Goal: Task Accomplishment & Management: Manage account settings

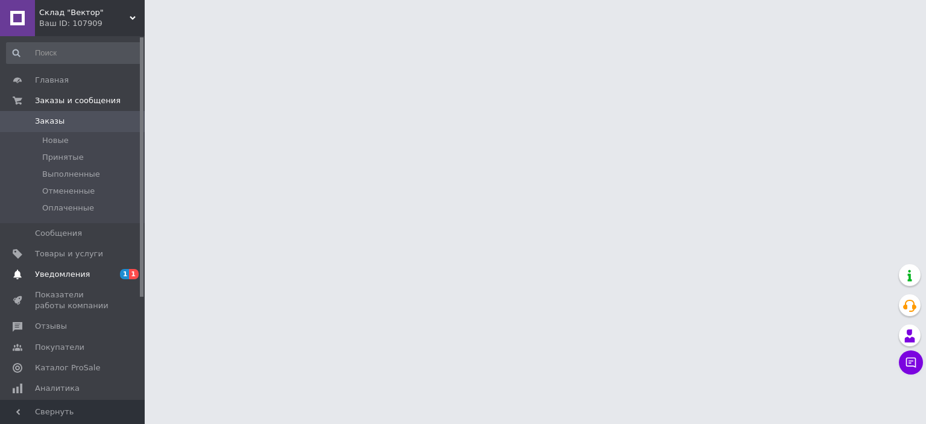
click at [75, 271] on span "Уведомления" at bounding box center [62, 274] width 55 height 11
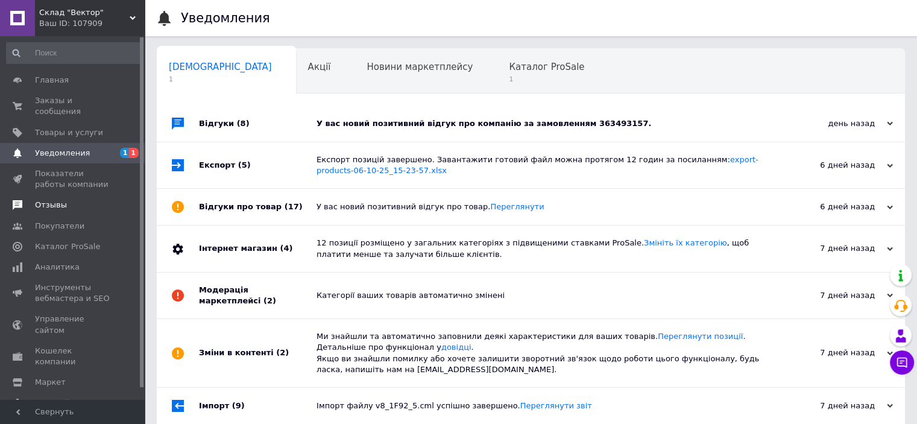
click at [49, 200] on span "Отзывы" at bounding box center [51, 205] width 32 height 11
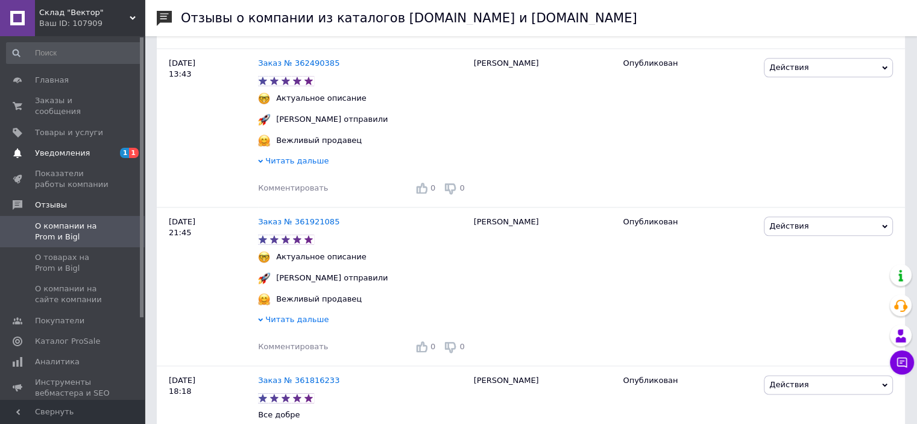
scroll to position [1387, 0]
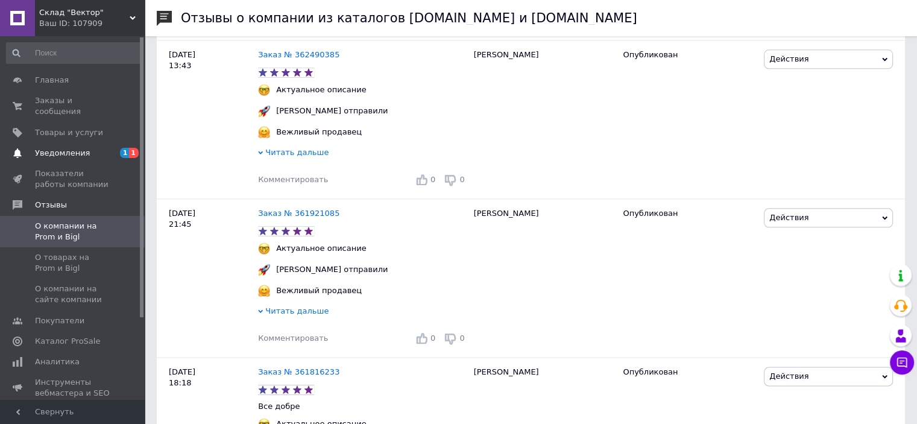
click at [44, 148] on span "Уведомления" at bounding box center [62, 153] width 55 height 11
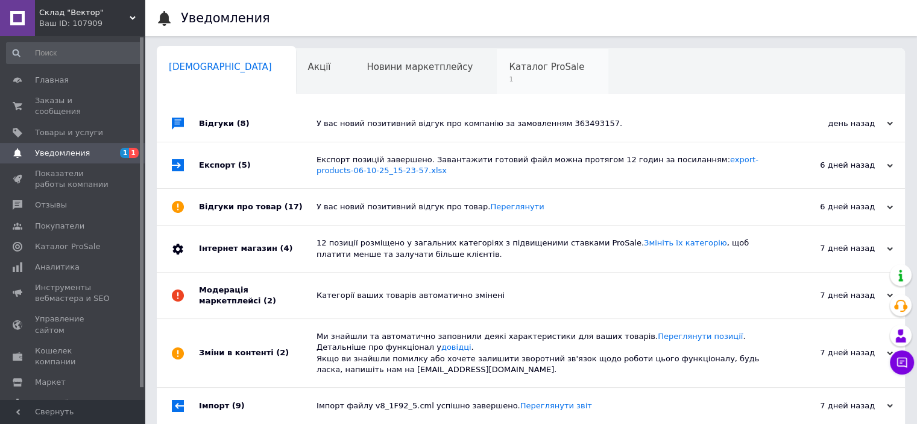
click at [509, 67] on span "Каталог ProSale" at bounding box center [546, 66] width 75 height 11
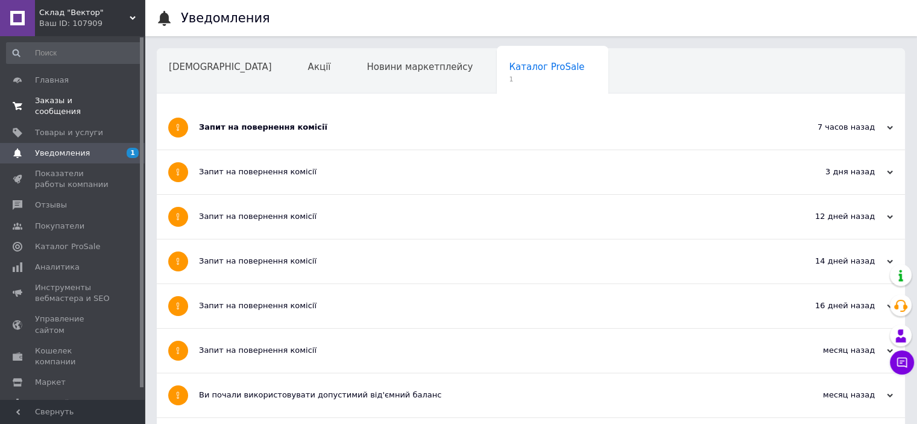
click at [89, 102] on span "Заказы и сообщения" at bounding box center [73, 106] width 77 height 22
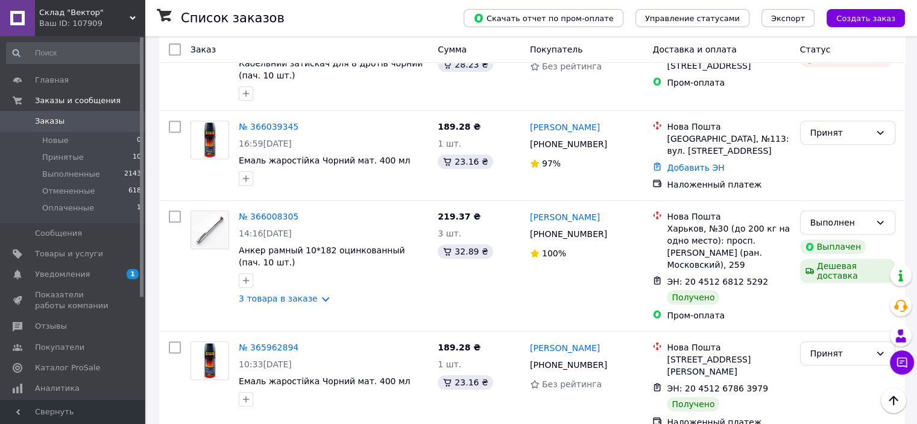
scroll to position [603, 0]
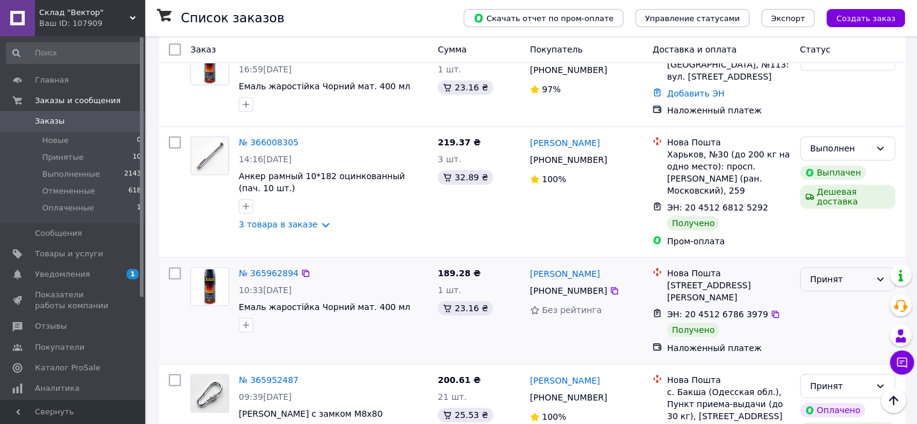
click at [815, 273] on div "Принят" at bounding box center [840, 279] width 60 height 13
click at [825, 286] on li "Выполнен" at bounding box center [847, 284] width 94 height 22
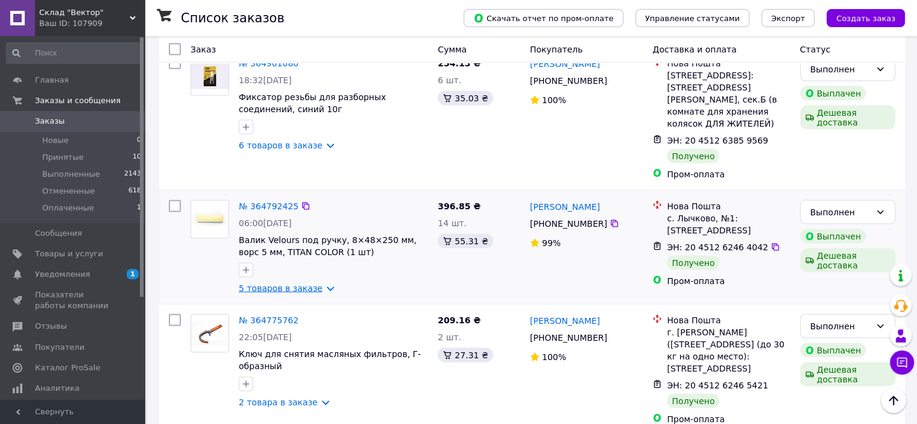
scroll to position [2472, 0]
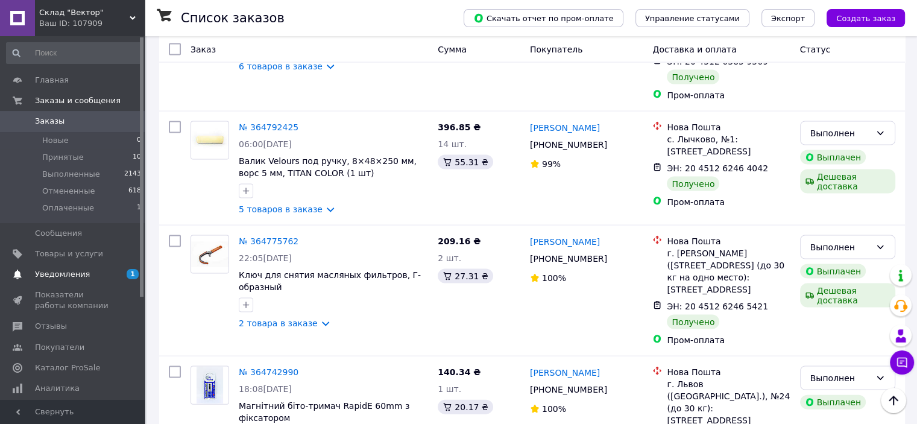
click at [76, 279] on span "Уведомления" at bounding box center [62, 274] width 55 height 11
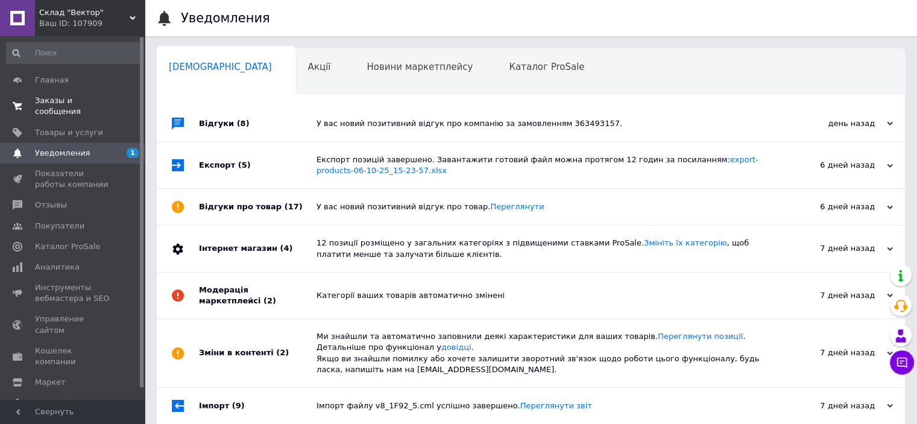
click at [83, 97] on span "Заказы и сообщения" at bounding box center [73, 106] width 77 height 22
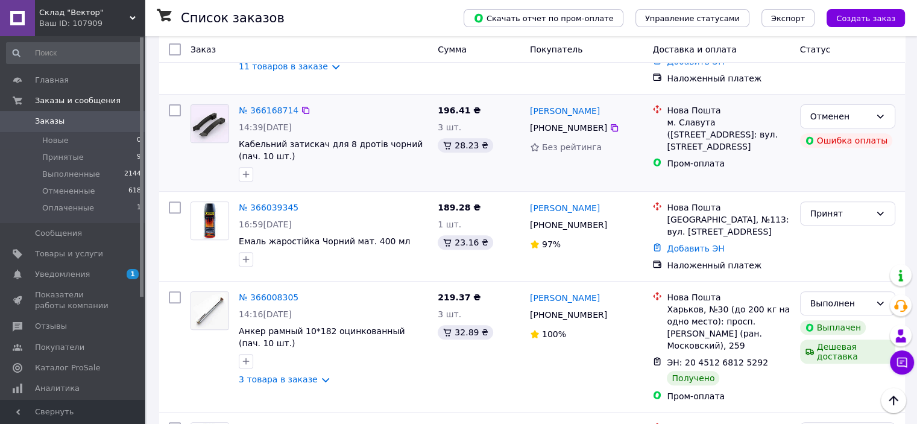
scroll to position [301, 0]
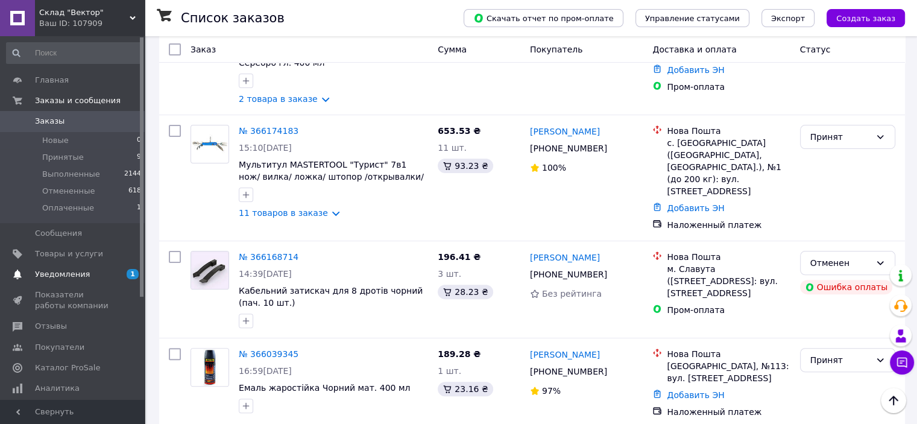
click at [70, 271] on span "Уведомления" at bounding box center [62, 274] width 55 height 11
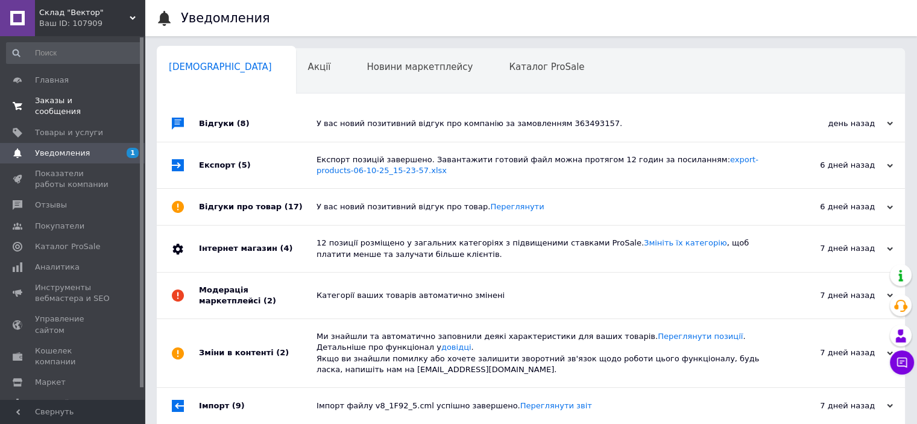
click at [82, 107] on link "Заказы и сообщения 0 0" at bounding box center [74, 105] width 148 height 31
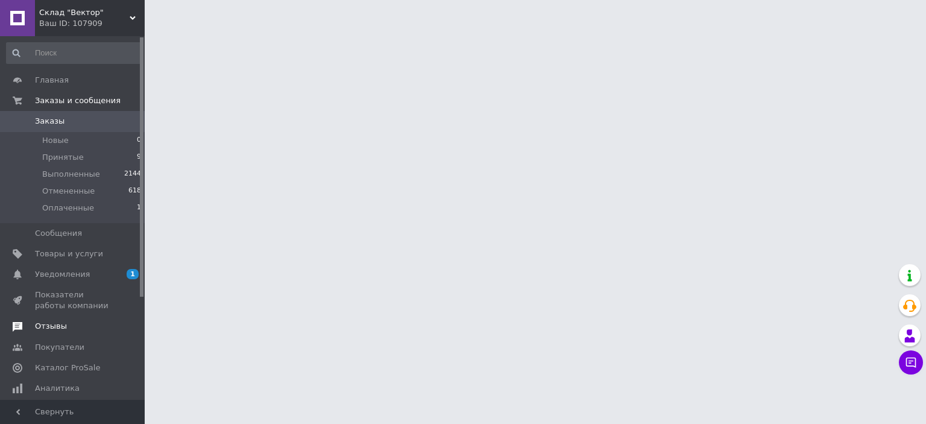
click at [63, 334] on link "Отзывы" at bounding box center [74, 326] width 148 height 20
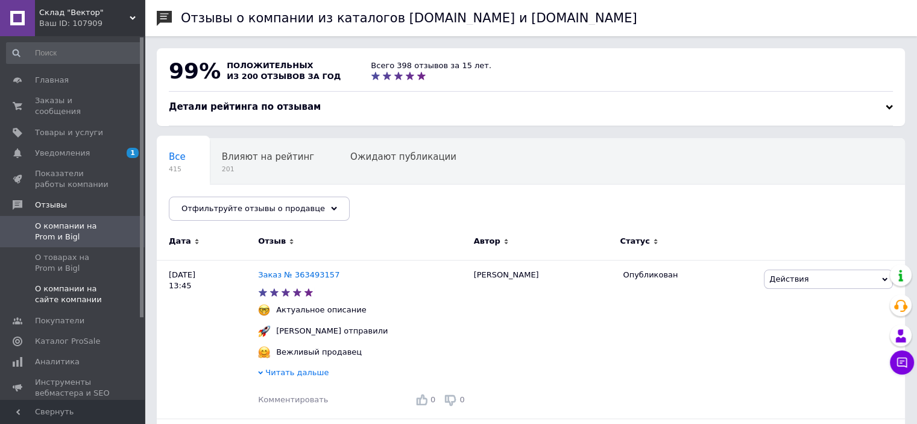
click at [84, 283] on span "О компании на сайте компании" at bounding box center [73, 294] width 77 height 22
